Goal: Task Accomplishment & Management: Manage account settings

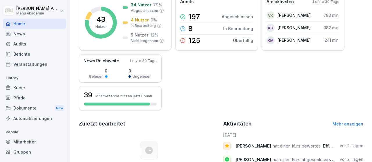
scroll to position [56, 0]
click at [22, 142] on div "Mitarbeiter" at bounding box center [34, 142] width 63 height 10
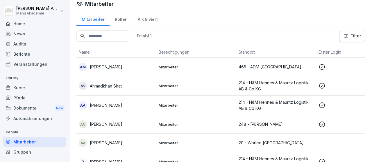
click at [107, 123] on p "[PERSON_NAME]" at bounding box center [106, 124] width 33 height 6
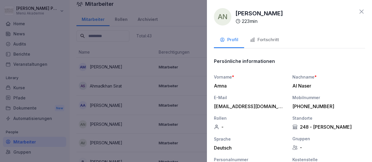
click at [276, 41] on div "Fortschritt" at bounding box center [264, 40] width 29 height 7
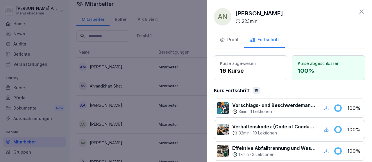
click at [359, 13] on icon at bounding box center [361, 11] width 7 height 7
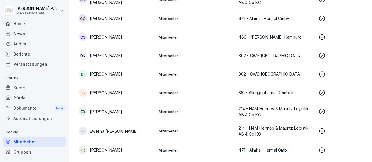
scroll to position [220, 0]
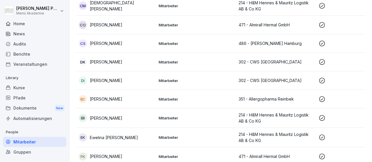
click at [261, 5] on p "214 - H&M Hennes & Mauritz Logistik AB & Co KG" at bounding box center [276, 6] width 75 height 12
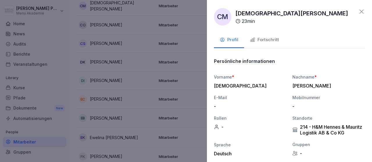
click at [263, 40] on div "Fortschritt" at bounding box center [264, 40] width 29 height 7
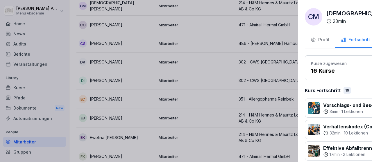
click at [197, 58] on div at bounding box center [186, 81] width 372 height 162
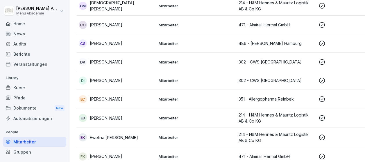
click at [122, 118] on p "[PERSON_NAME]" at bounding box center [106, 118] width 33 height 6
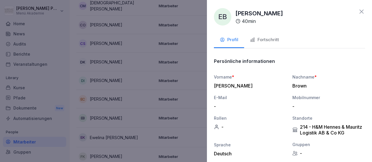
click at [262, 40] on div "Fortschritt" at bounding box center [264, 40] width 29 height 7
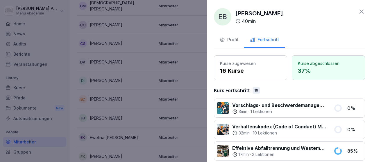
click at [361, 10] on icon at bounding box center [361, 11] width 7 height 7
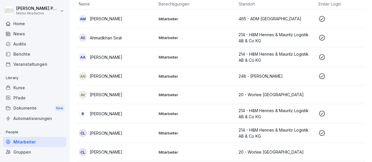
scroll to position [0, 0]
